Goal: Task Accomplishment & Management: Use online tool/utility

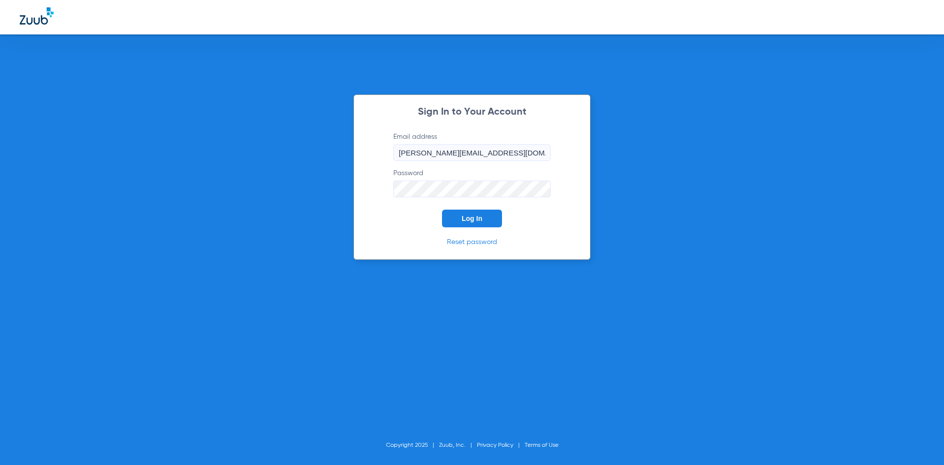
click at [466, 221] on span "Log In" at bounding box center [472, 218] width 21 height 8
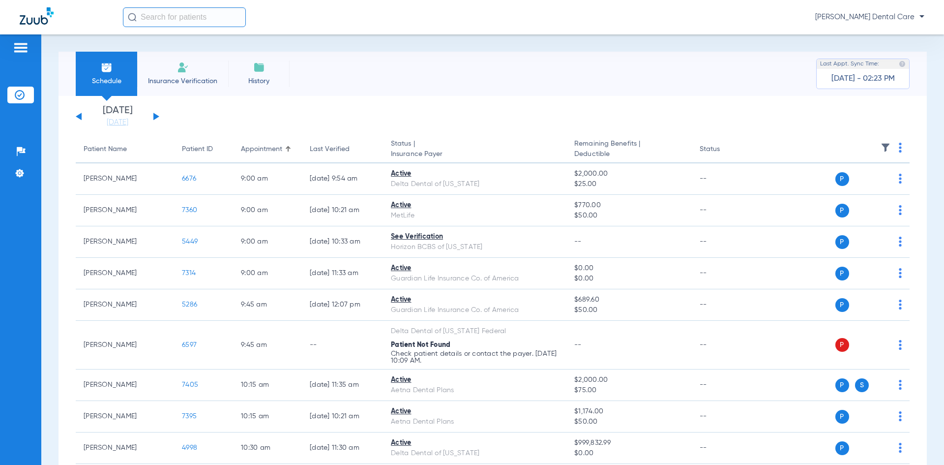
click at [155, 118] on button at bounding box center [156, 116] width 6 height 7
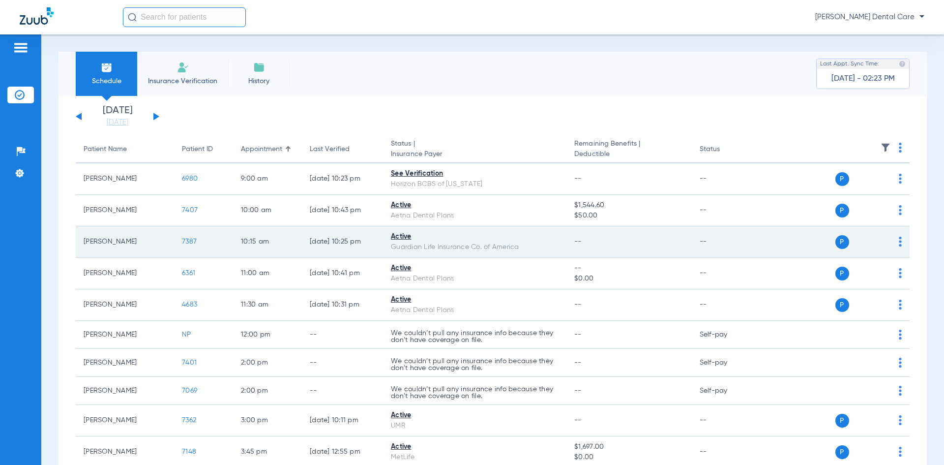
click at [187, 244] on span "7387" at bounding box center [189, 241] width 15 height 7
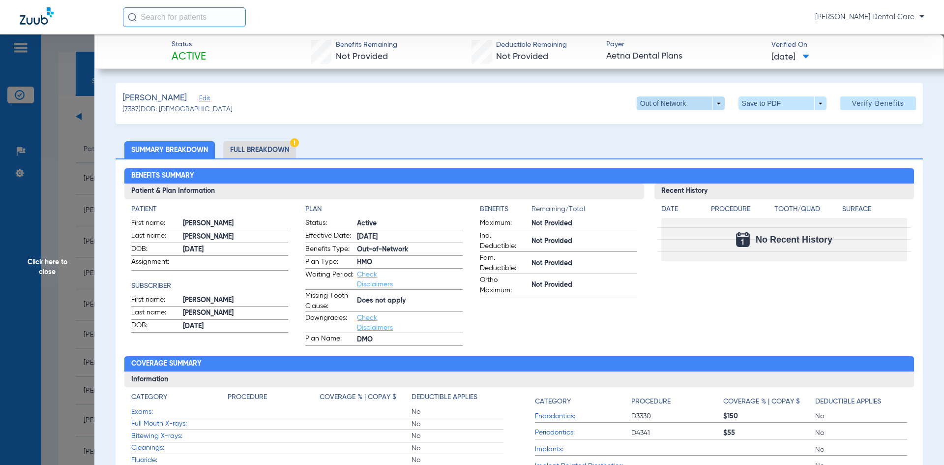
click at [712, 104] on span at bounding box center [681, 103] width 88 height 14
click at [45, 260] on div at bounding box center [472, 232] width 944 height 465
click at [53, 272] on span "Click here to close" at bounding box center [47, 266] width 94 height 465
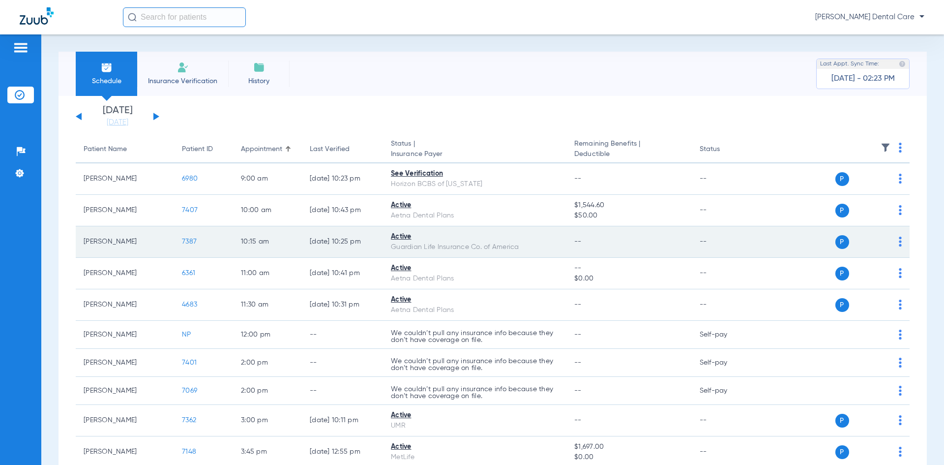
click at [189, 241] on span "7387" at bounding box center [189, 241] width 15 height 7
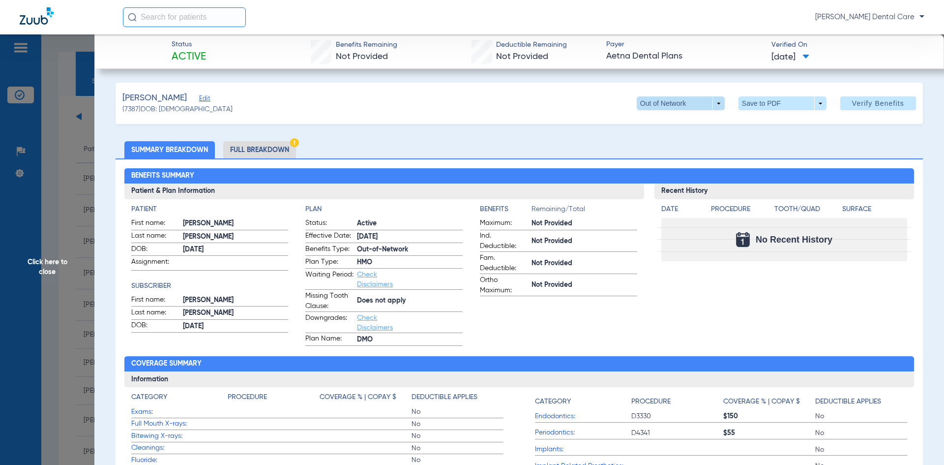
click at [712, 104] on span at bounding box center [681, 103] width 88 height 14
click at [35, 266] on div at bounding box center [472, 232] width 944 height 465
click at [62, 265] on span "Click here to close" at bounding box center [47, 266] width 94 height 465
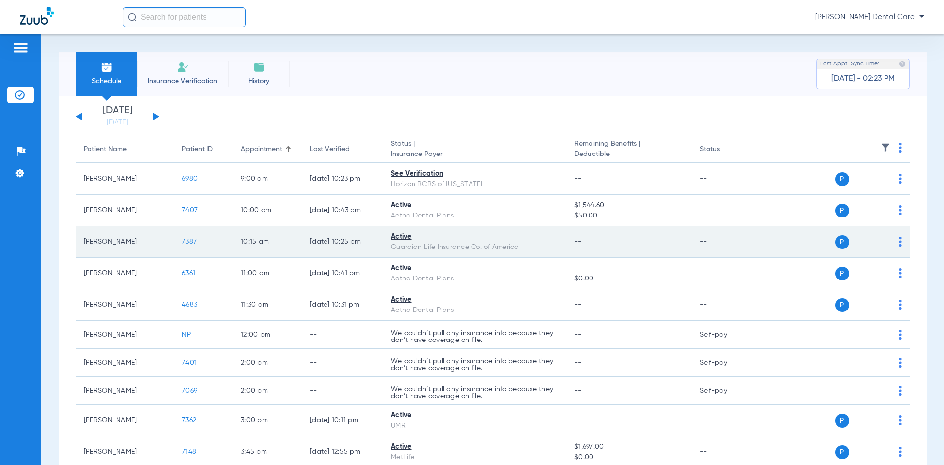
click at [891, 242] on div "P S" at bounding box center [830, 242] width 144 height 14
click at [899, 242] on img at bounding box center [900, 242] width 3 height 10
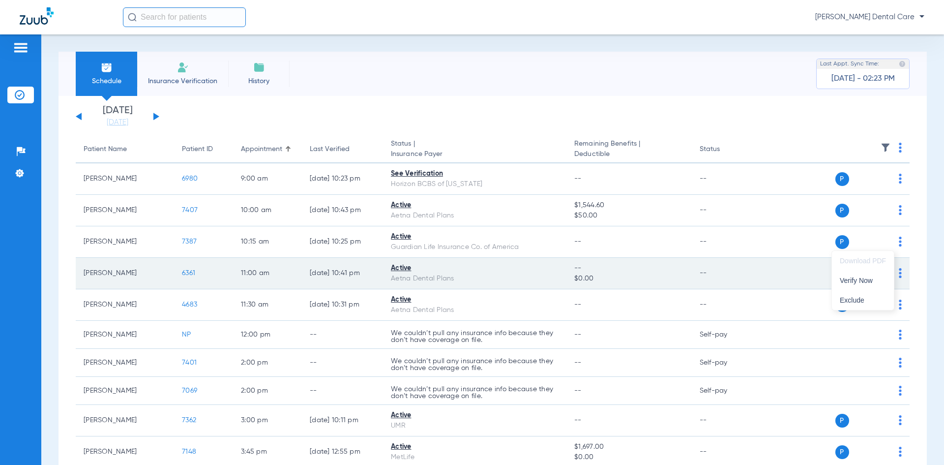
drag, startPoint x: 867, startPoint y: 280, endPoint x: 860, endPoint y: 282, distance: 7.2
click at [867, 280] on span "Verify Now" at bounding box center [863, 280] width 46 height 7
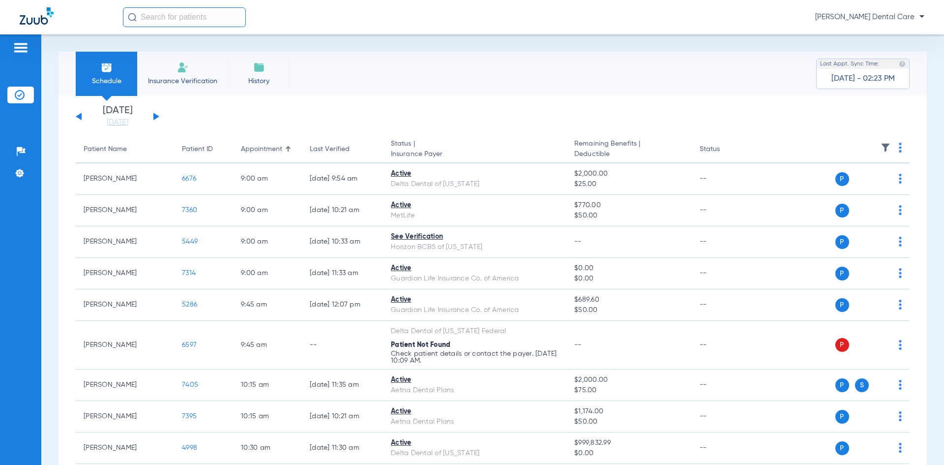
click at [154, 116] on button at bounding box center [156, 116] width 6 height 7
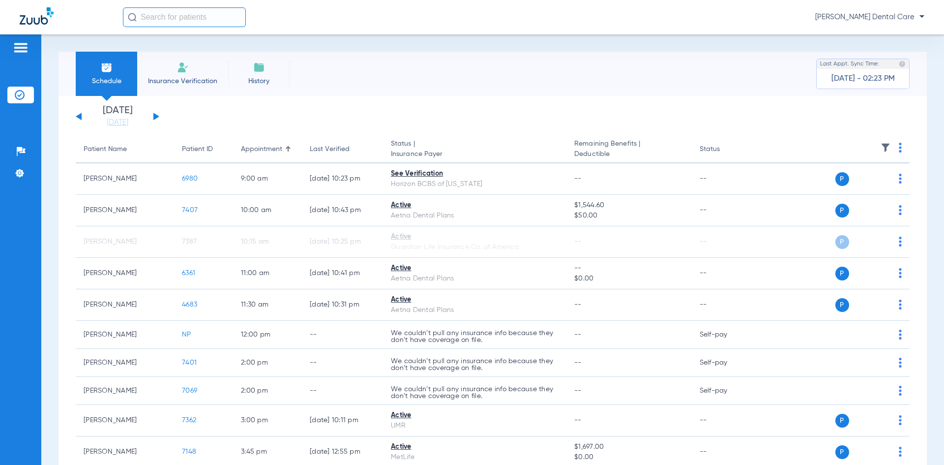
click at [154, 120] on button at bounding box center [156, 116] width 6 height 7
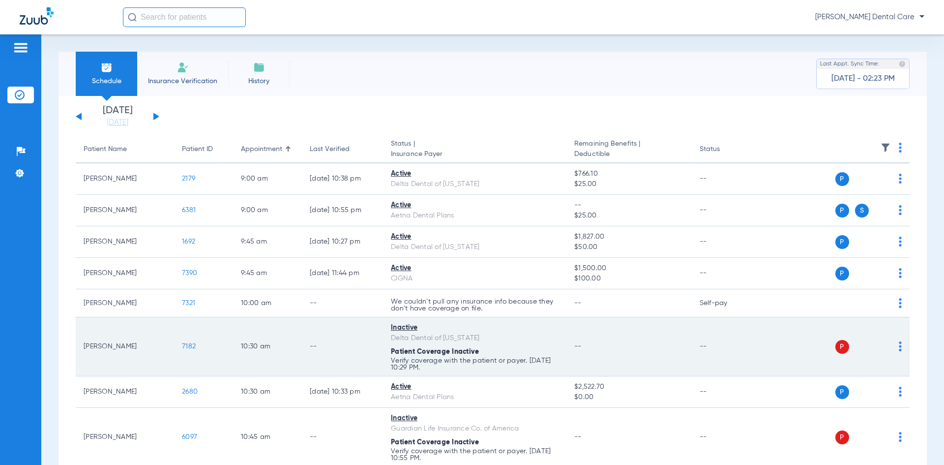
click at [191, 347] on span "7182" at bounding box center [189, 346] width 14 height 7
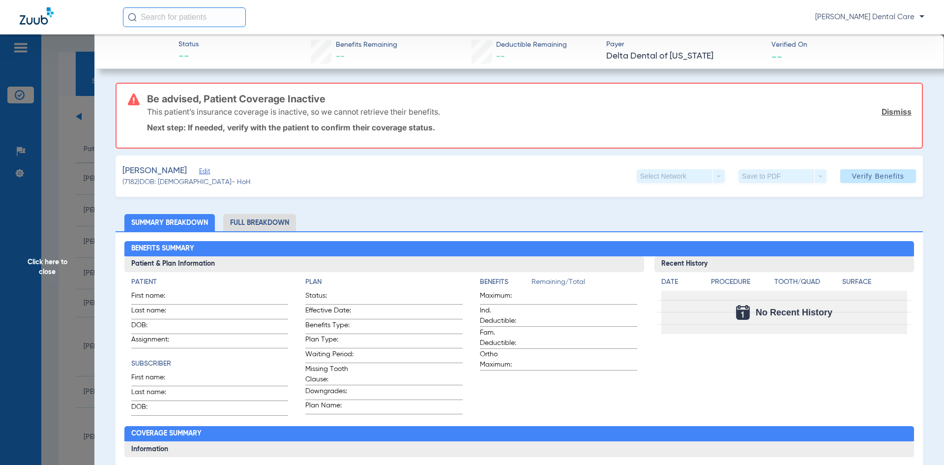
click at [48, 266] on span "Click here to close" at bounding box center [47, 266] width 94 height 465
